Goal: Task Accomplishment & Management: Complete application form

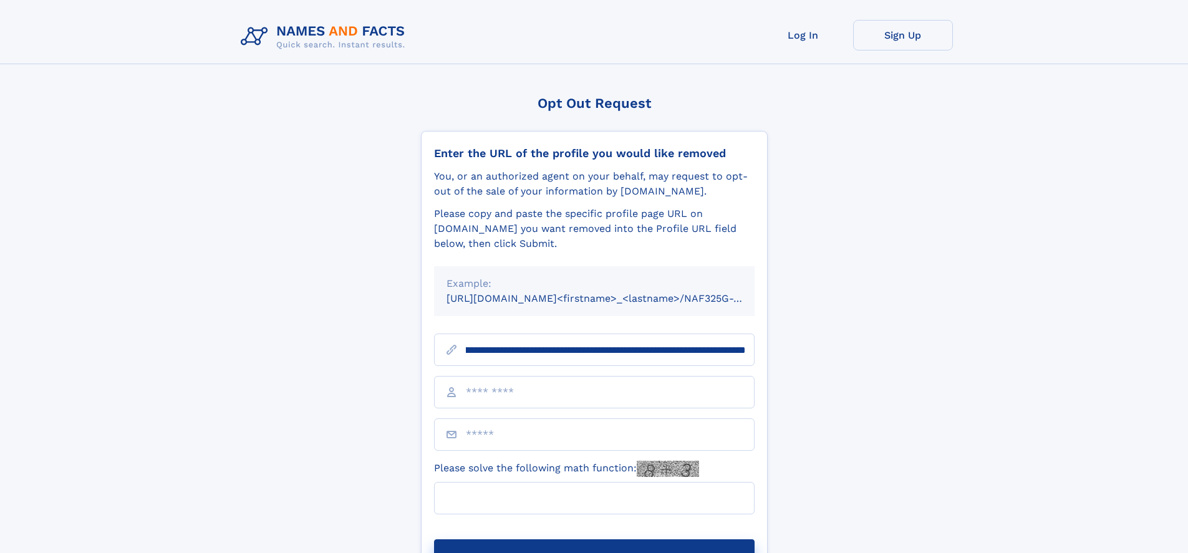
scroll to position [0, 133]
type input "**********"
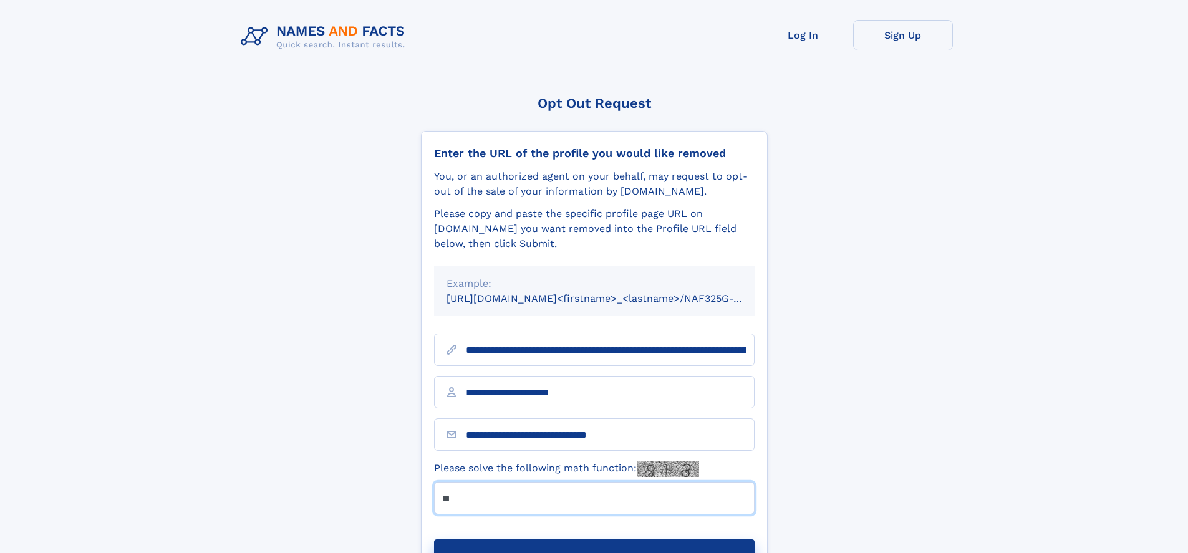
type input "**"
click at [594, 540] on button "Submit Opt Out Request" at bounding box center [594, 560] width 321 height 40
